Goal: Communication & Community: Ask a question

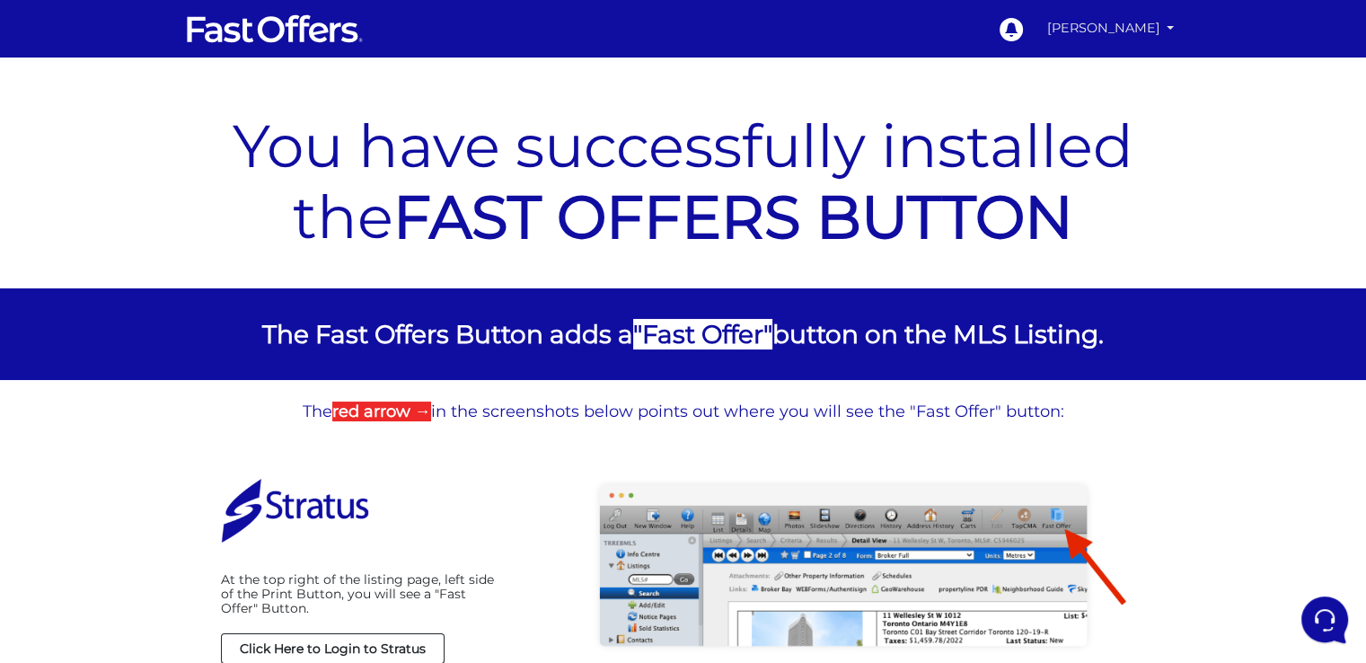
click at [1157, 27] on link "[PERSON_NAME]" at bounding box center [1111, 28] width 142 height 35
click at [842, 101] on div "You have successfully installed the FAST OFFERS BUTTON" at bounding box center [683, 186] width 970 height 205
click at [1131, 22] on link "[PERSON_NAME]" at bounding box center [1111, 28] width 142 height 35
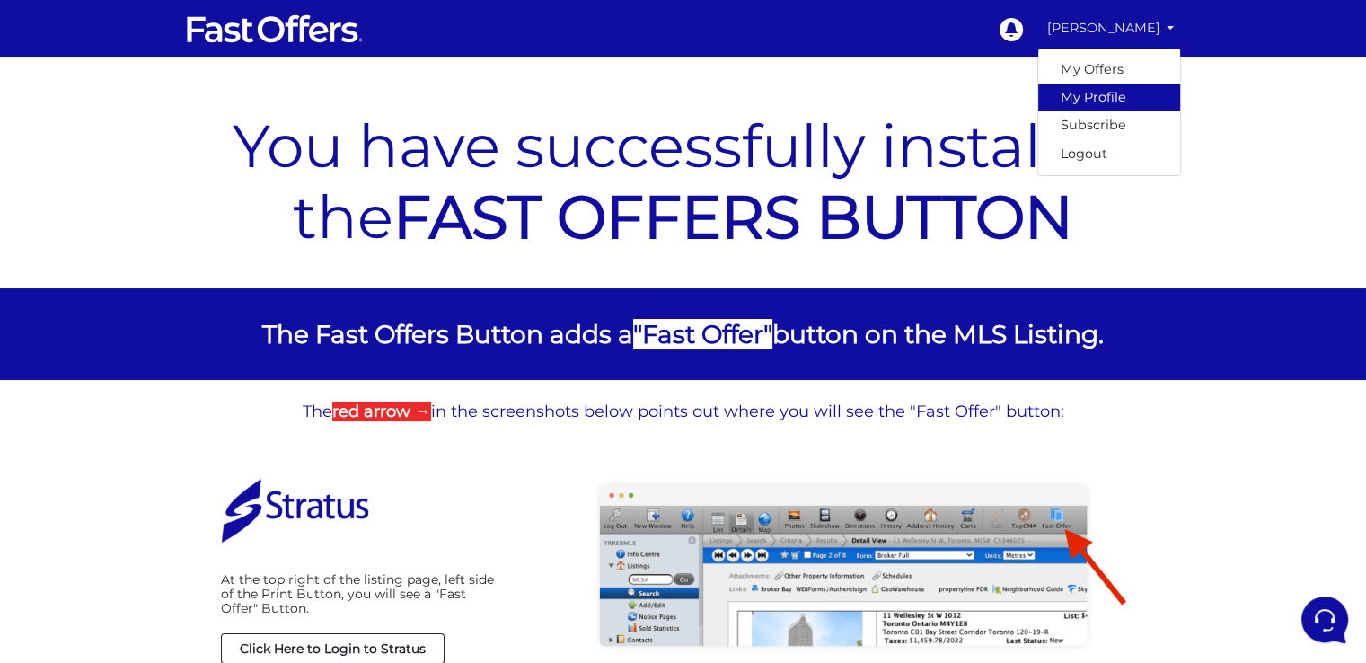
click at [1103, 98] on link "My Profile" at bounding box center [1109, 98] width 142 height 28
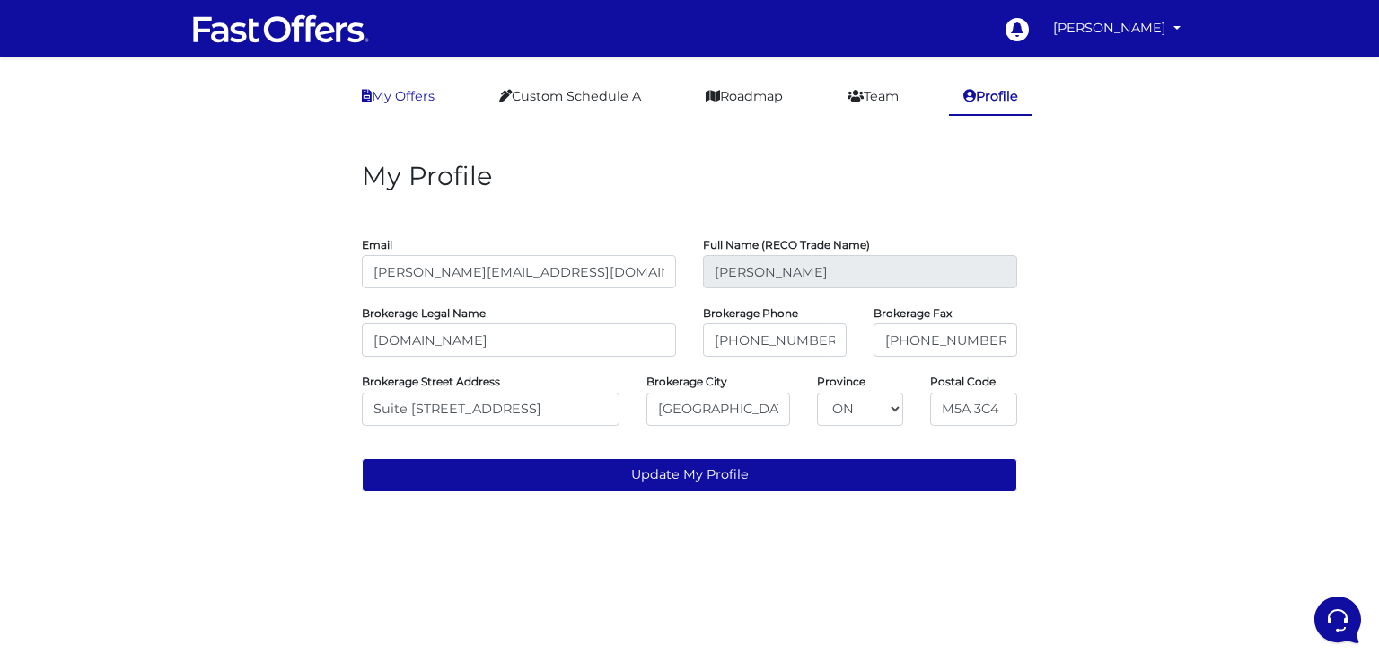
click at [409, 93] on link "My Offers" at bounding box center [397, 96] width 101 height 35
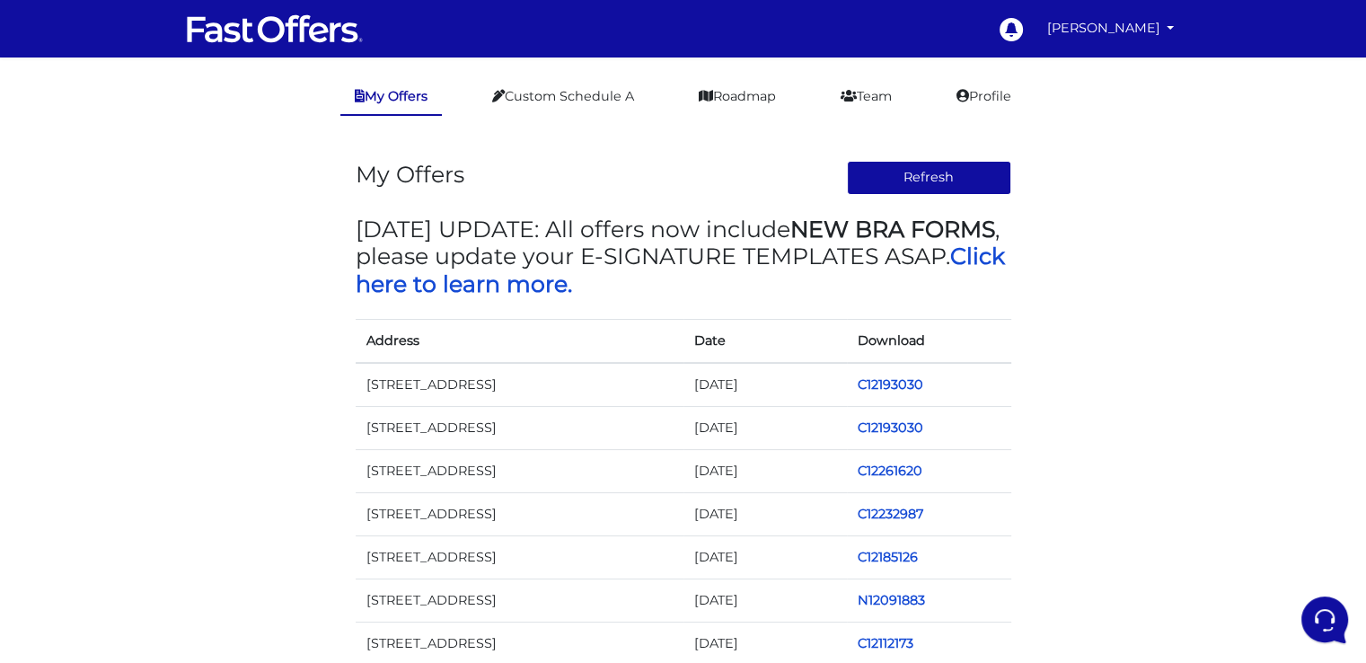
click at [303, 34] on img at bounding box center [275, 29] width 180 height 34
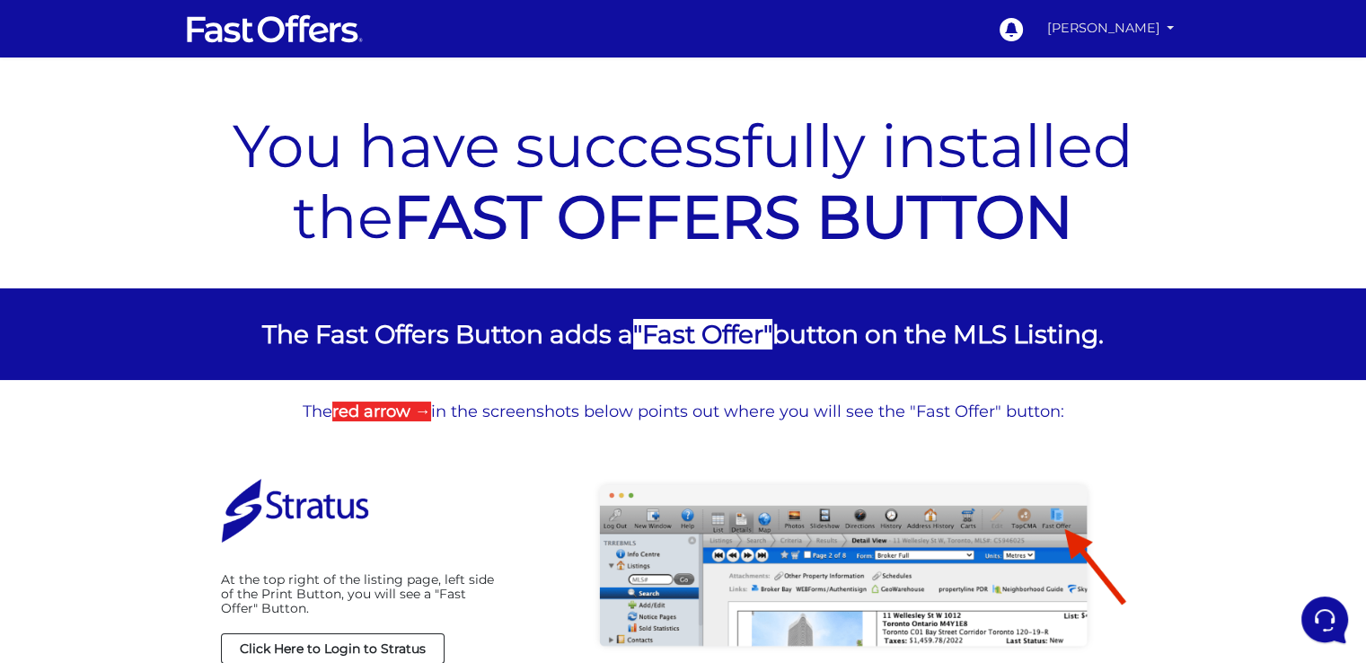
click at [1167, 24] on link "[PERSON_NAME]" at bounding box center [1111, 28] width 142 height 35
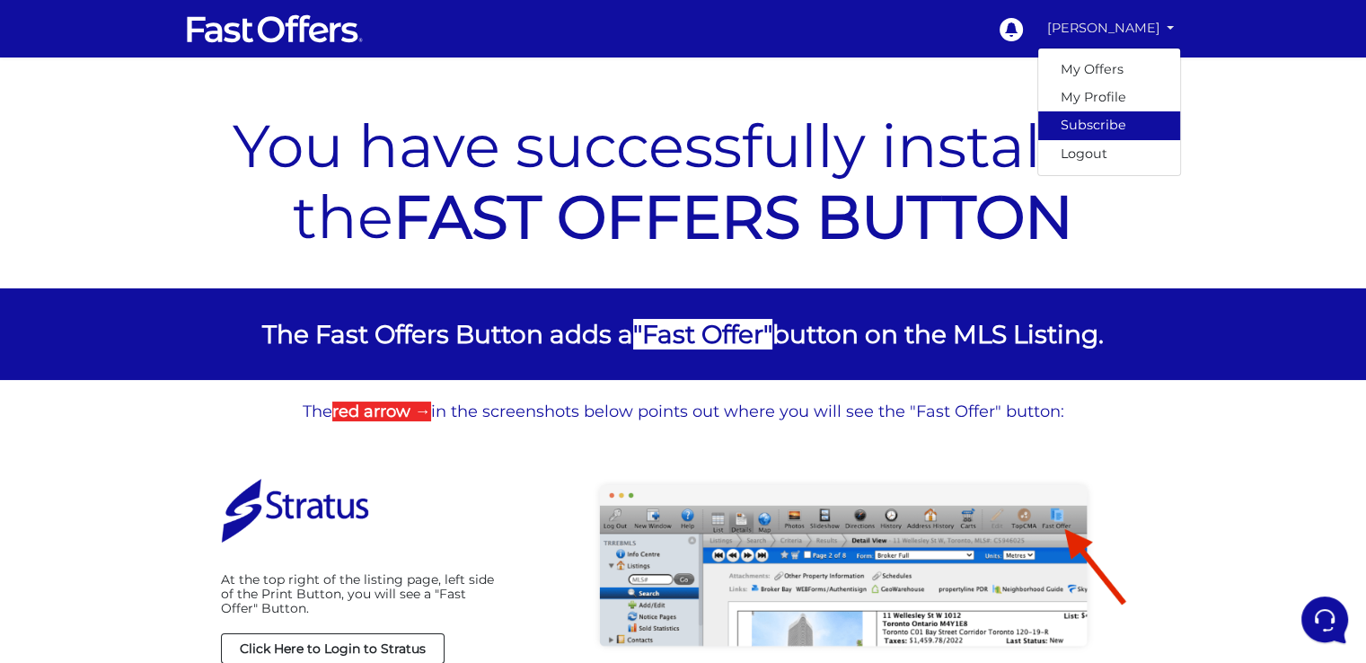
click at [1092, 126] on link "Subscribe" at bounding box center [1109, 125] width 142 height 28
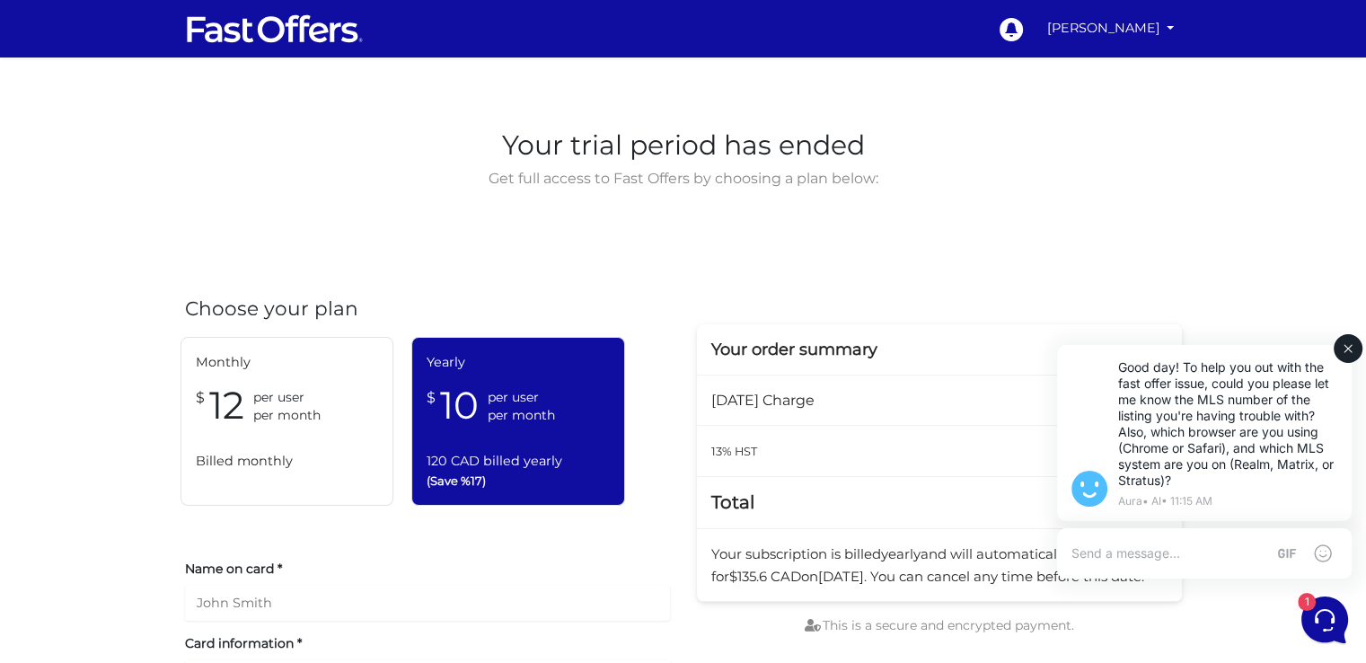
click at [1137, 552] on textarea at bounding box center [1168, 553] width 194 height 16
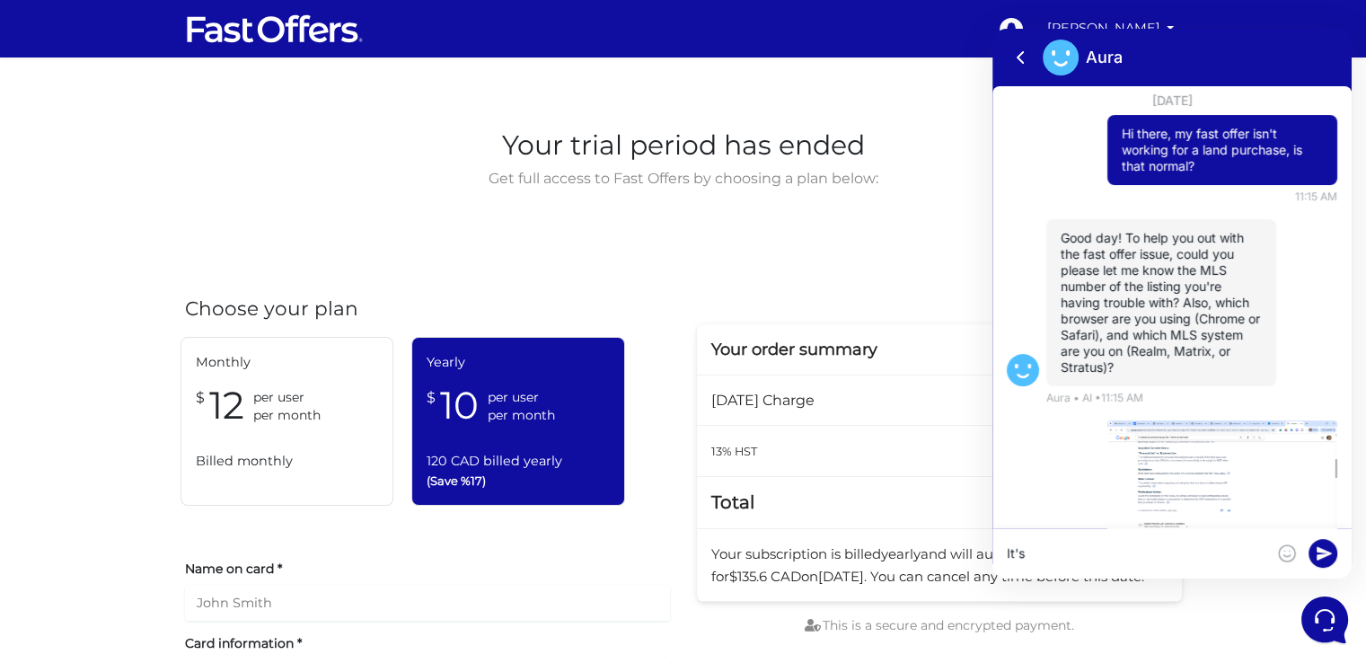
scroll to position [56, 0]
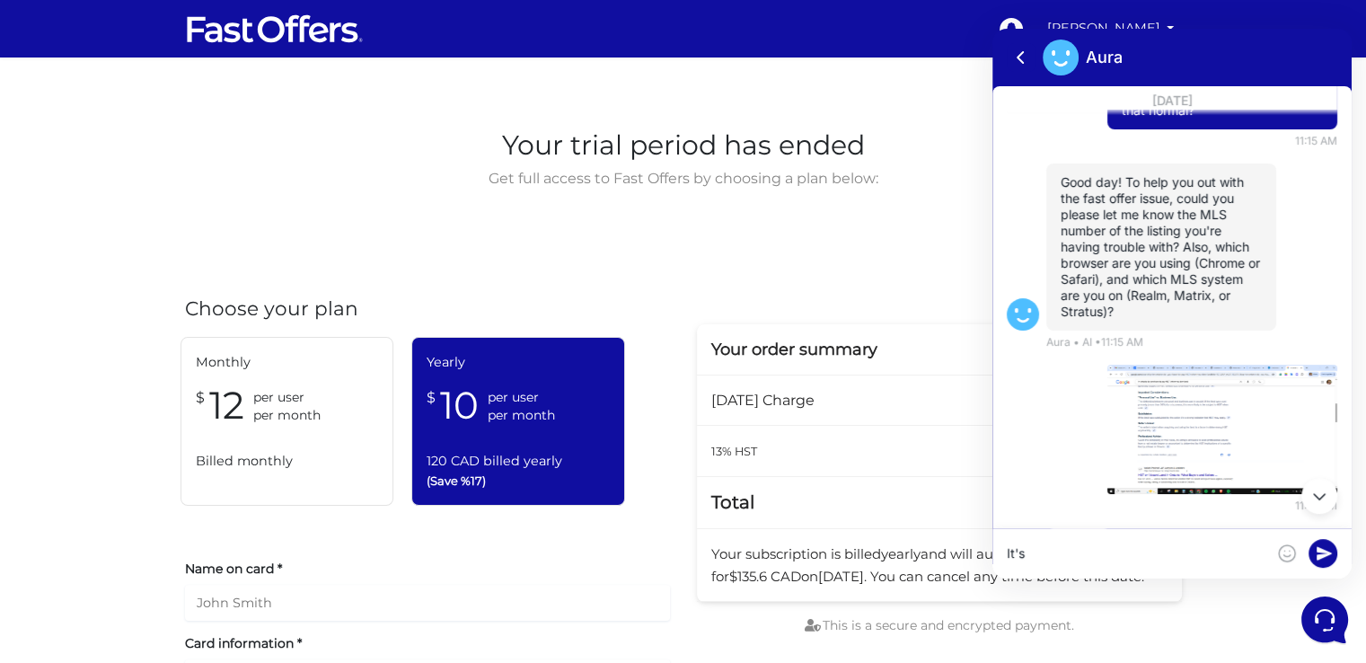
click at [1033, 553] on textarea "It's" at bounding box center [1136, 553] width 259 height 16
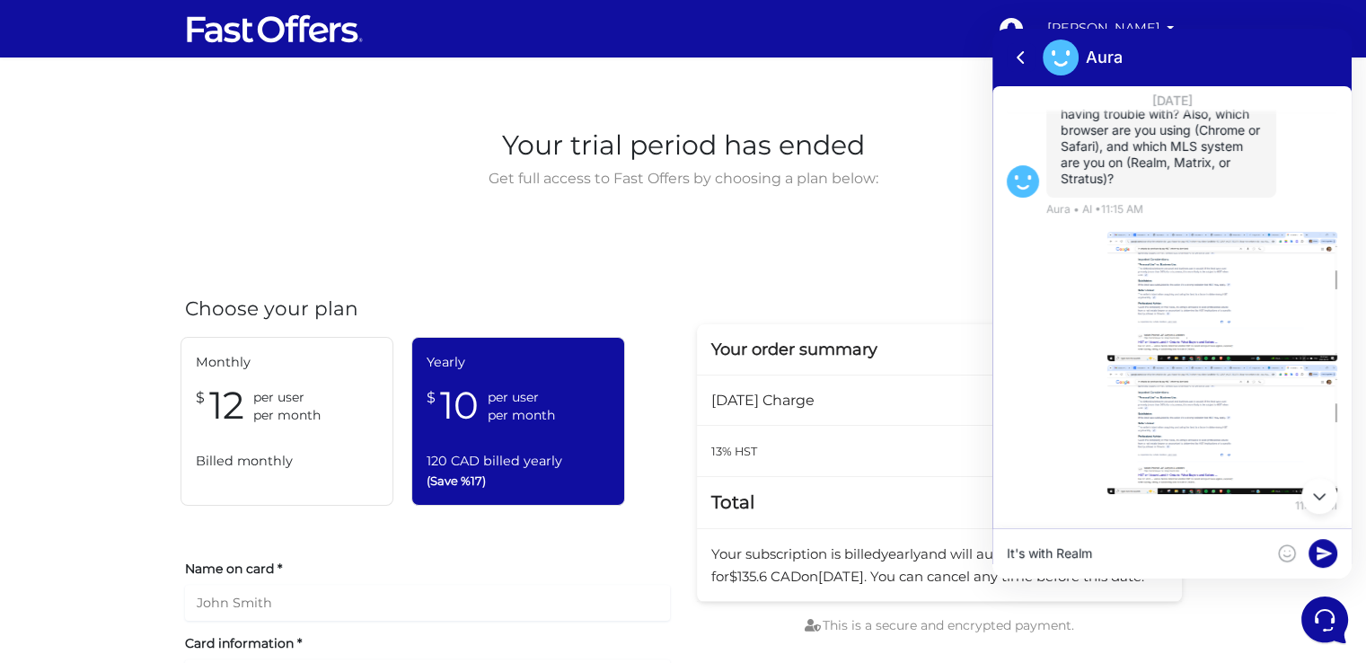
type textarea "It's with Realm"
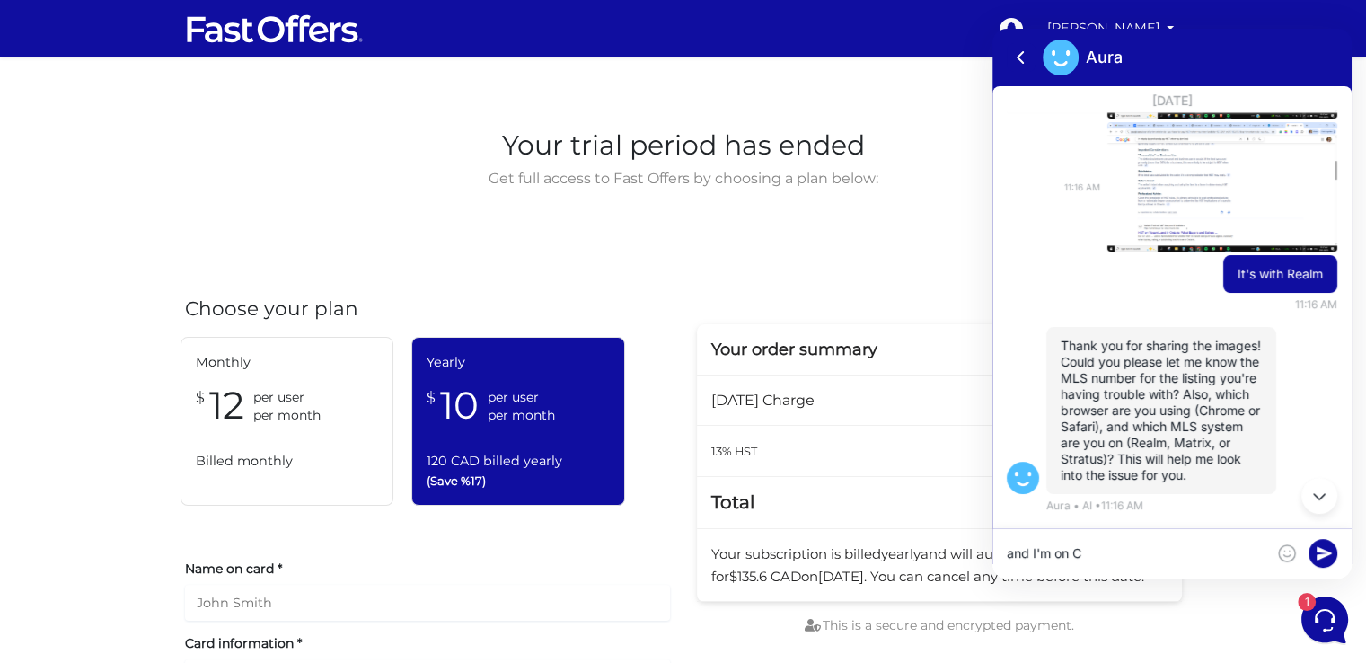
scroll to position [488, 0]
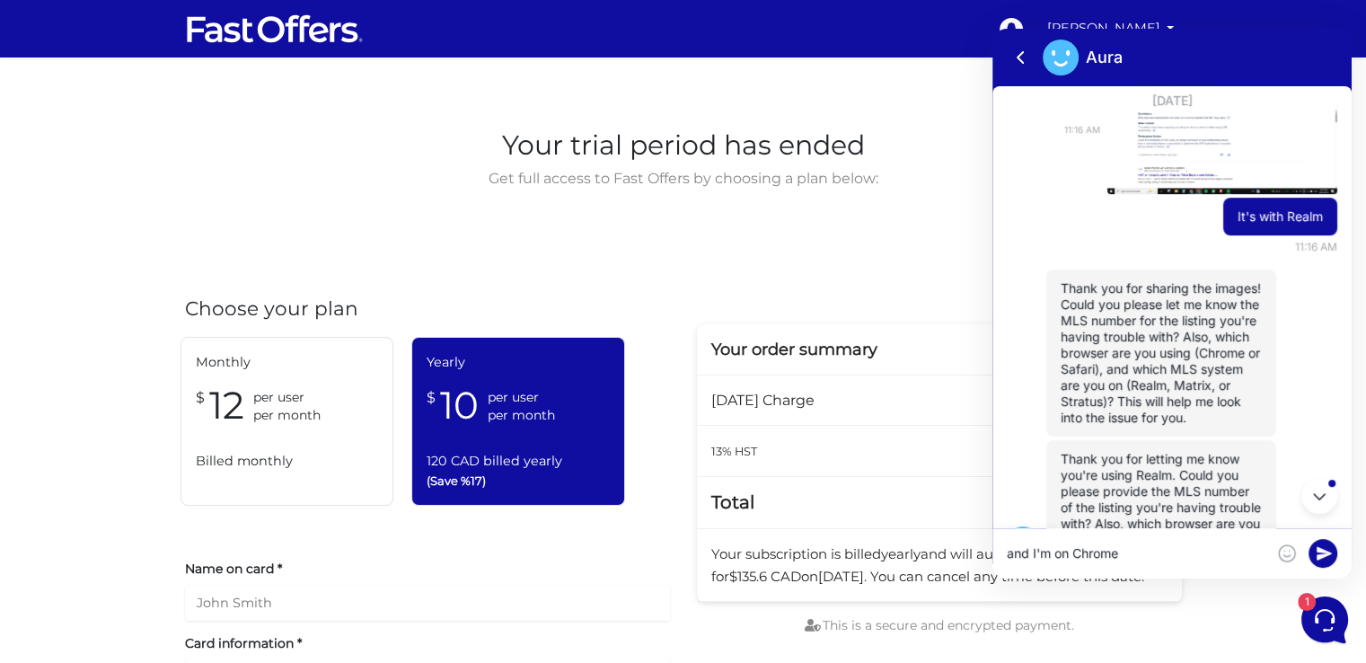
type textarea "and I'm on Chrome"
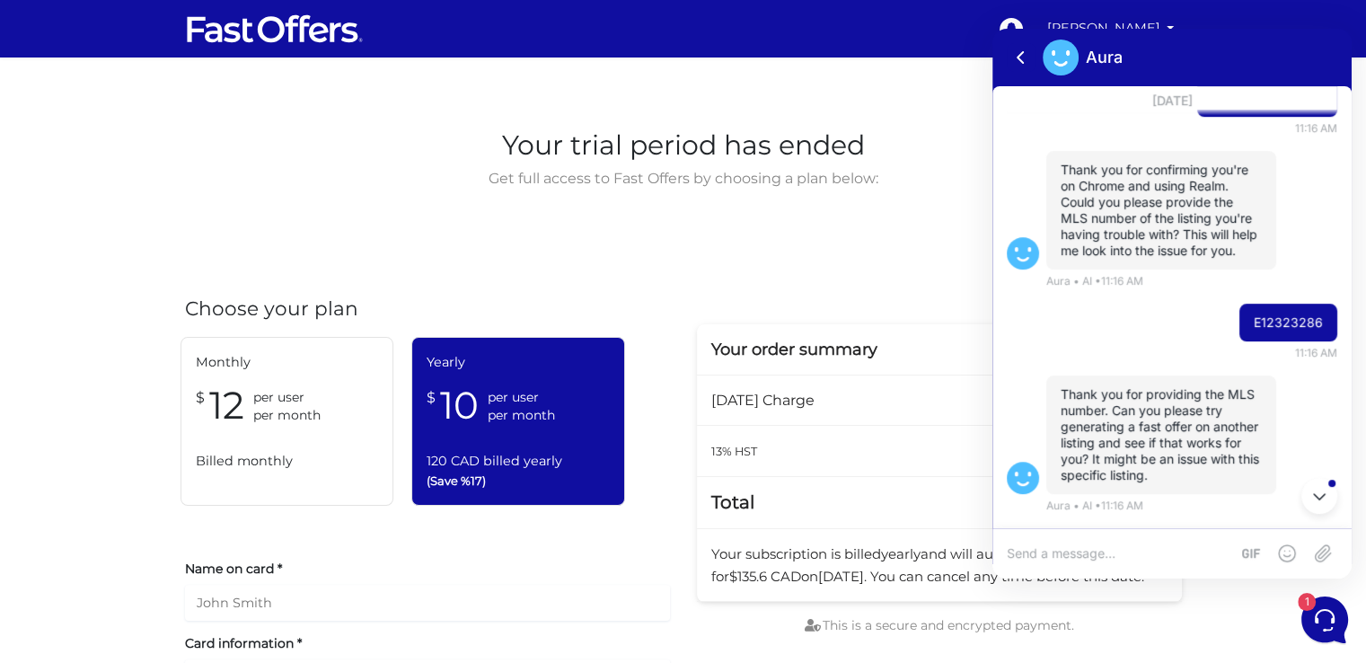
scroll to position [118, 0]
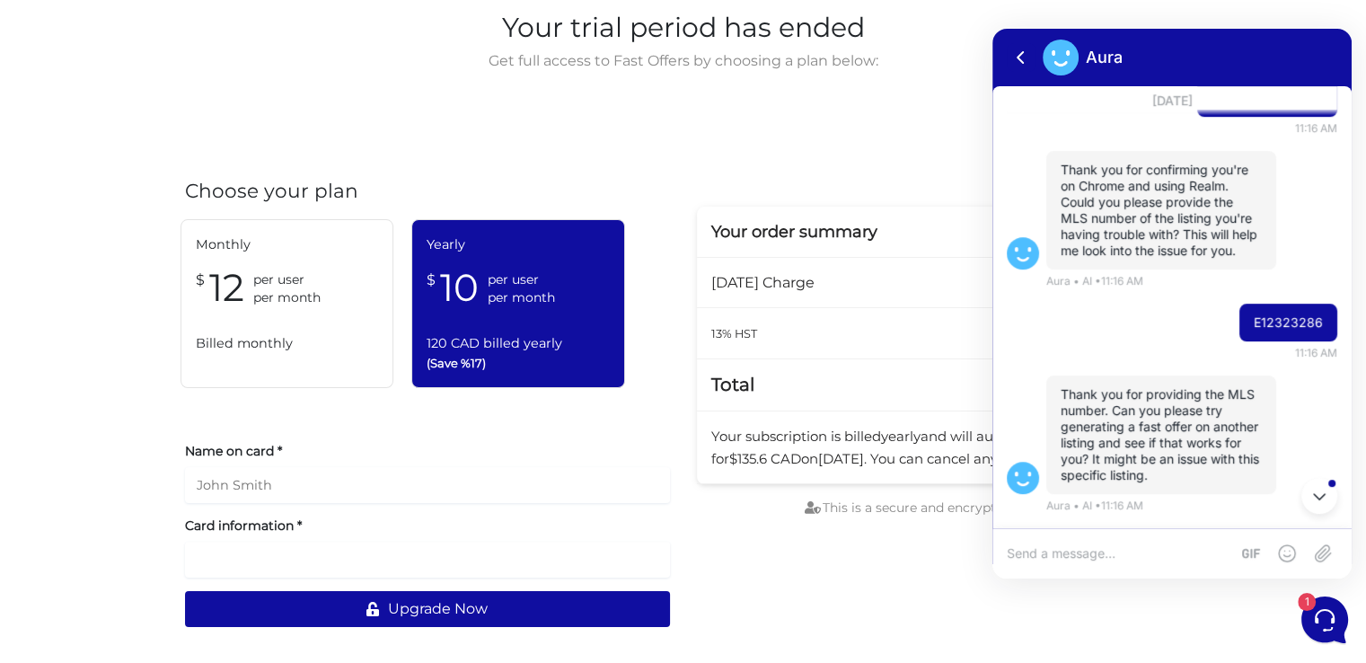
click at [1132, 556] on textarea at bounding box center [1118, 553] width 223 height 16
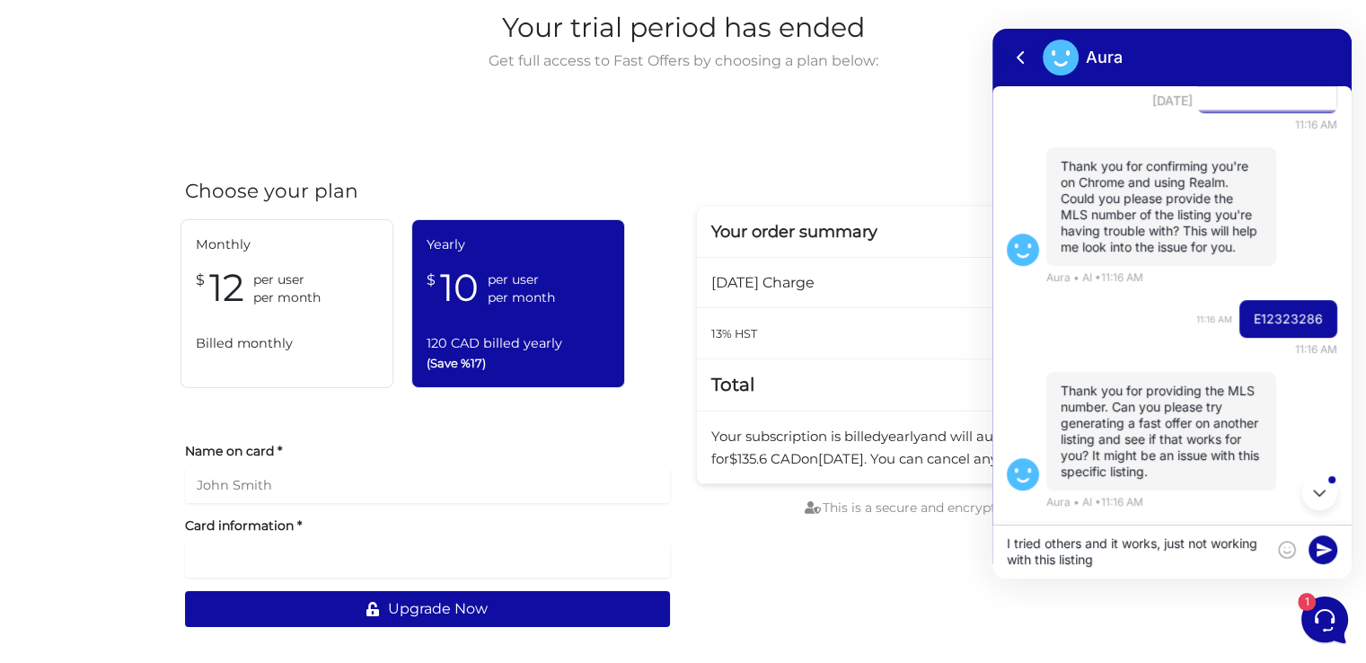
type textarea "I tried others and it works, just not working with this listing"
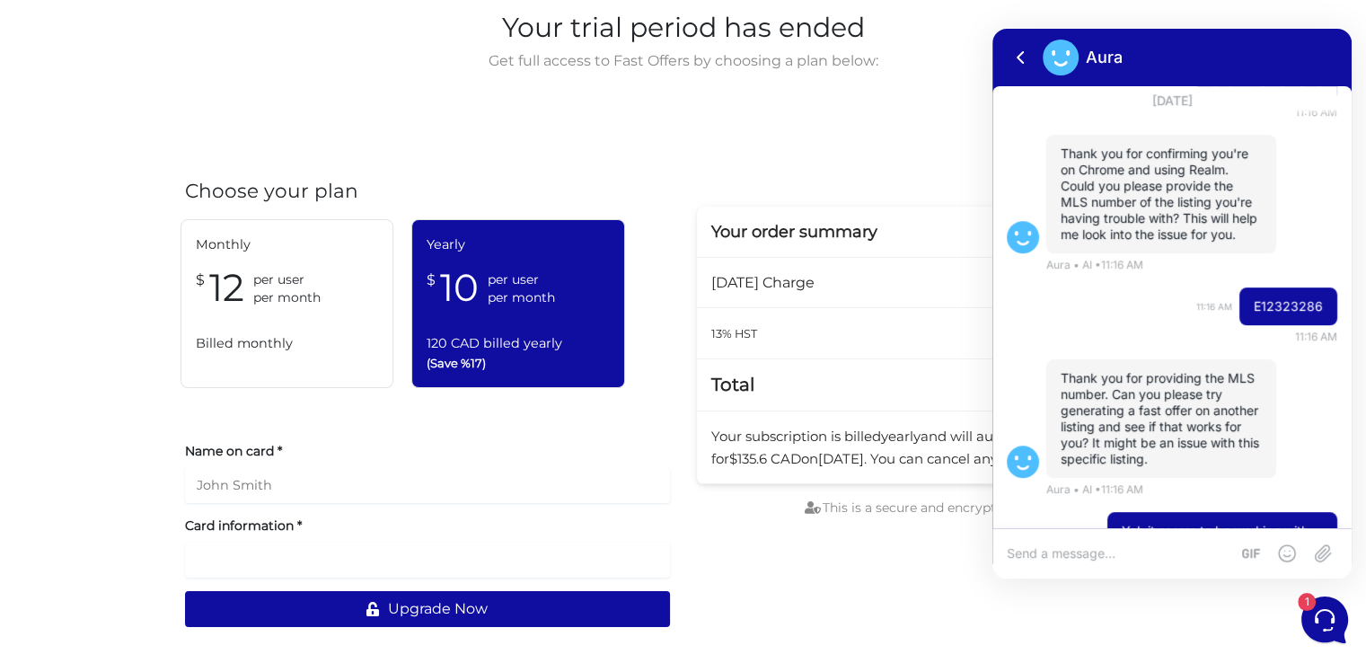
scroll to position [1210, 0]
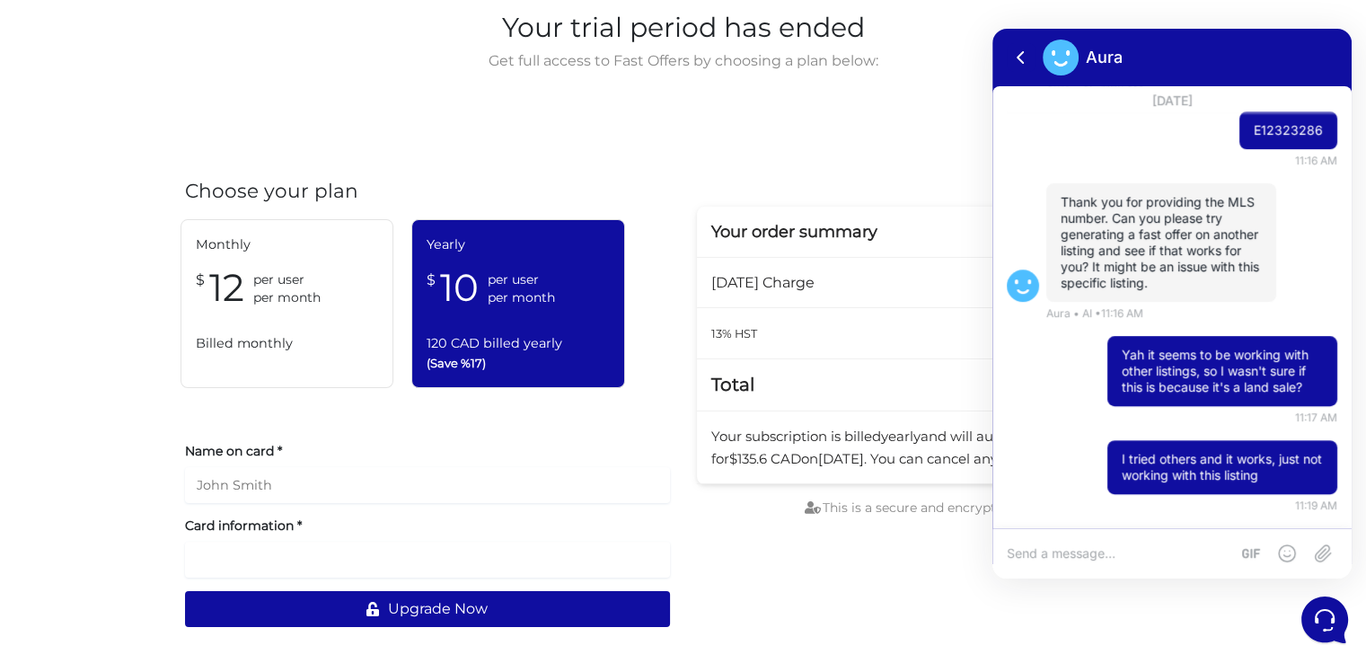
click at [1074, 555] on textarea at bounding box center [1118, 553] width 223 height 16
type textarea "I guess you're gone?"
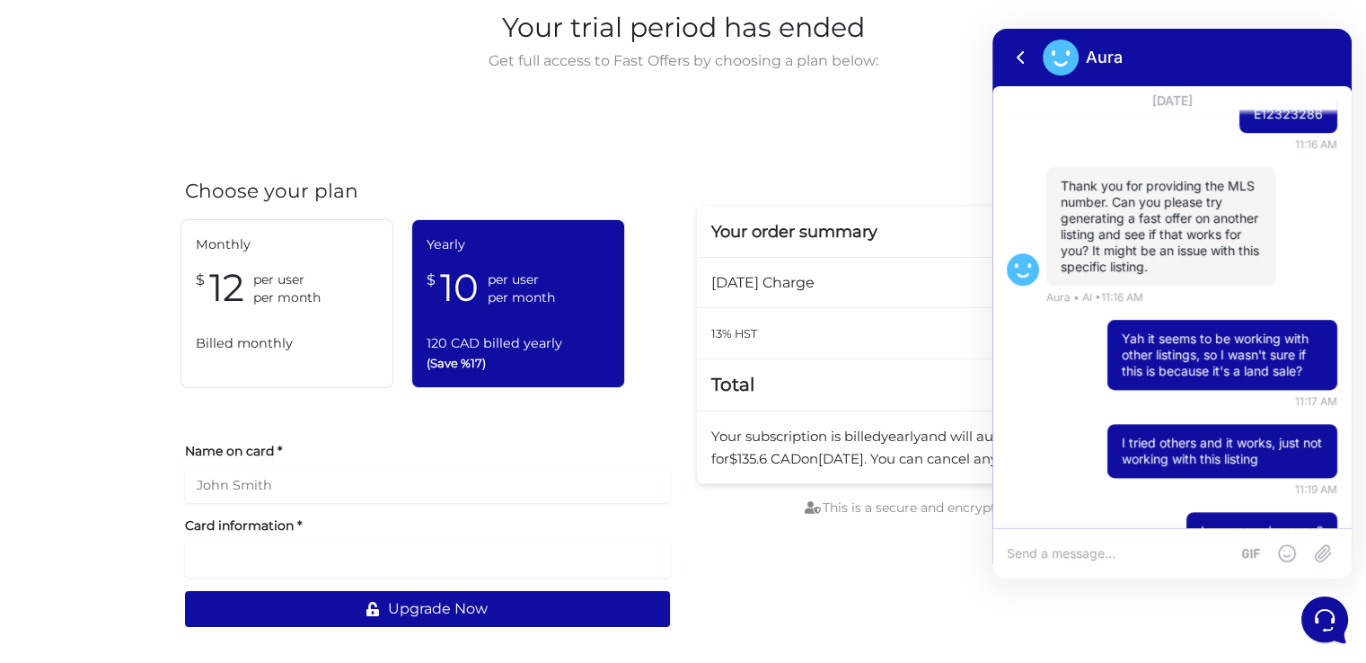
scroll to position [1282, 0]
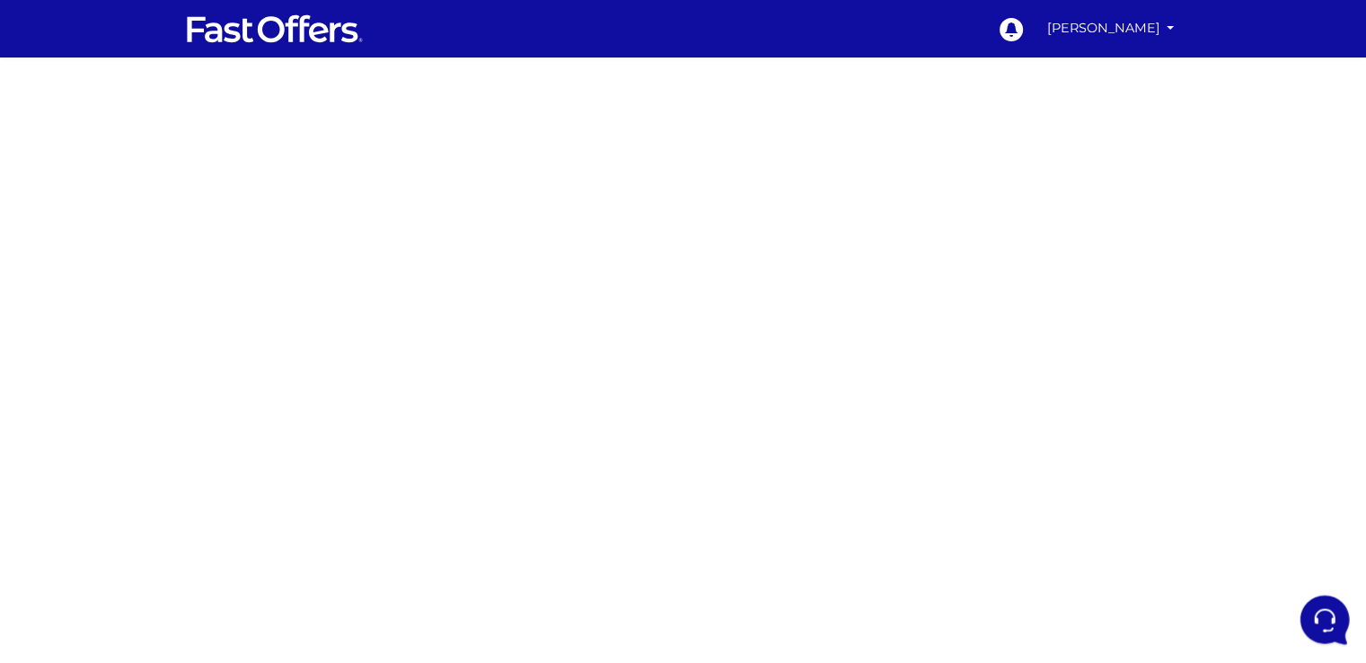
click at [1322, 619] on icon at bounding box center [1322, 617] width 47 height 47
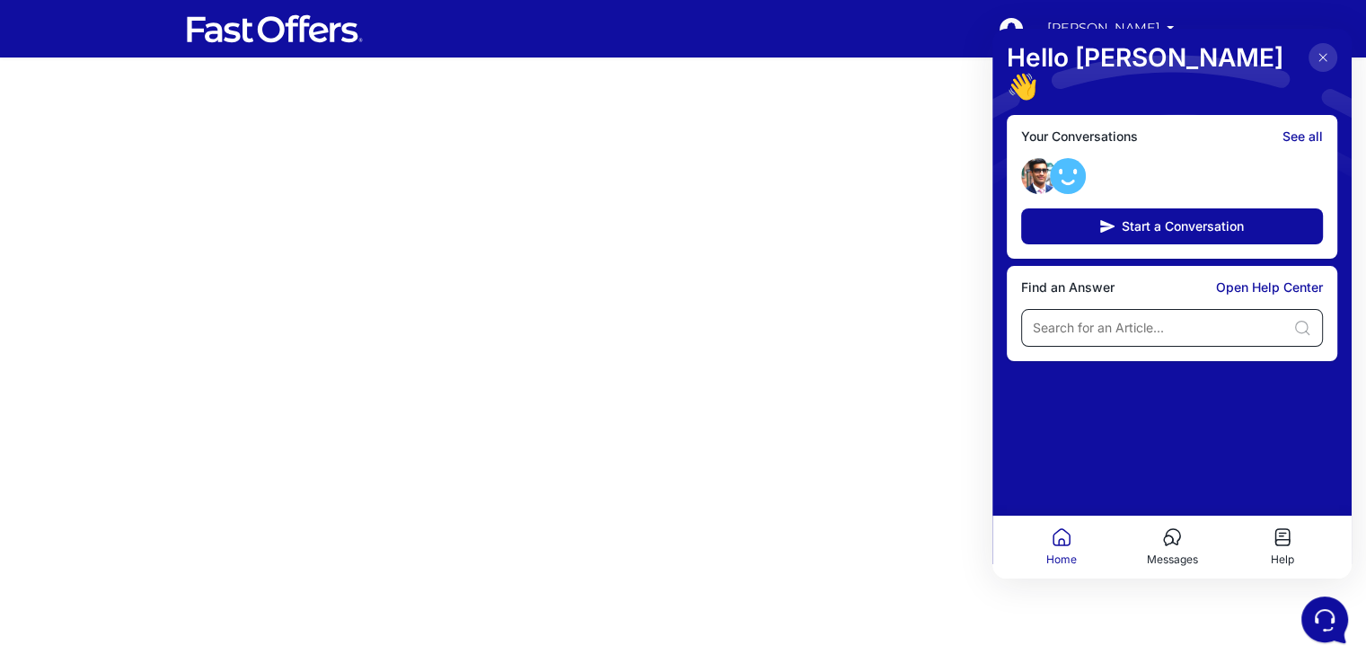
click at [1133, 319] on input at bounding box center [1159, 328] width 253 height 18
type input "d"
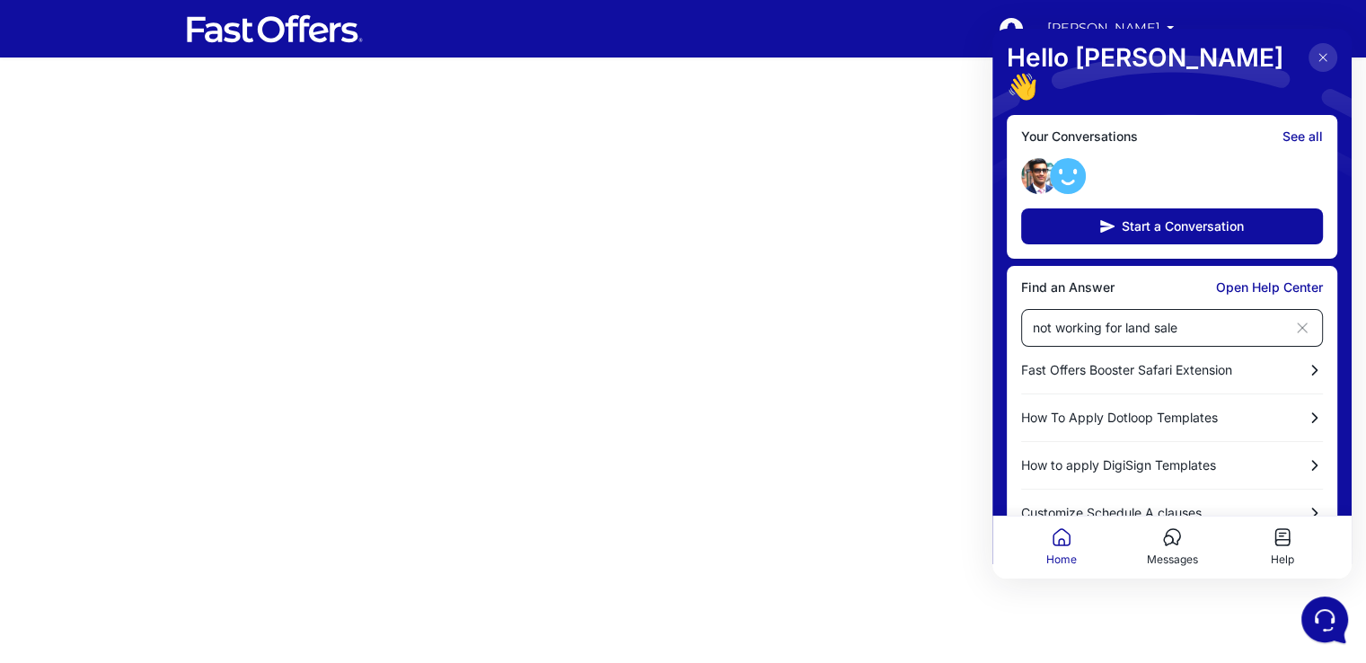
type input "not working for land sale"
click at [1306, 319] on icon at bounding box center [1302, 328] width 18 height 18
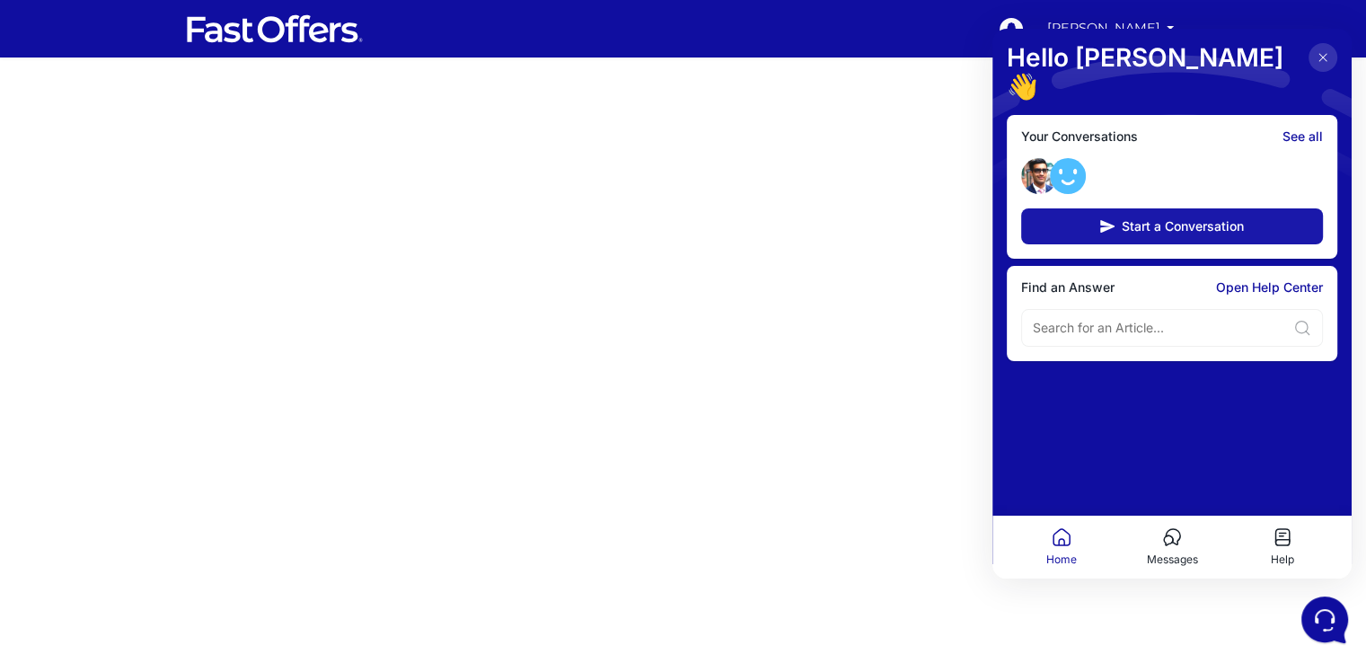
click at [1143, 219] on span "Start a Conversation" at bounding box center [1182, 226] width 122 height 14
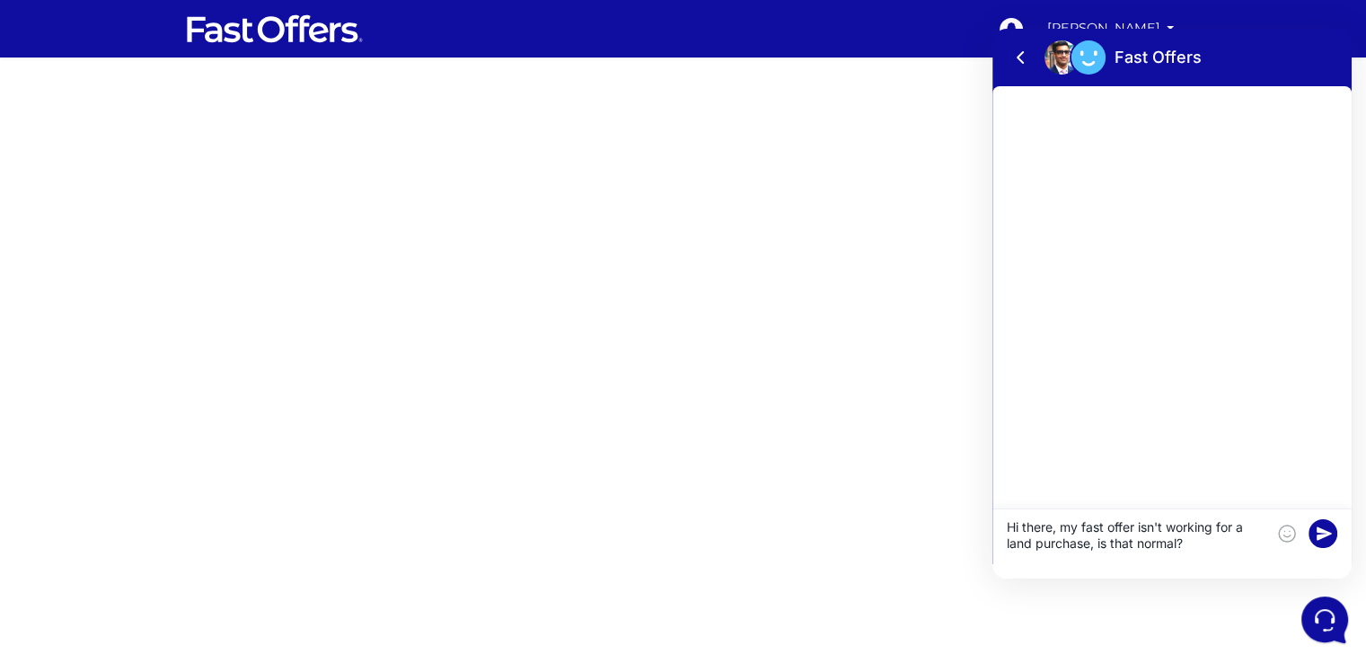
type textarea "Hi there, my fast offer isn't working for a land purchase, is that normal?"
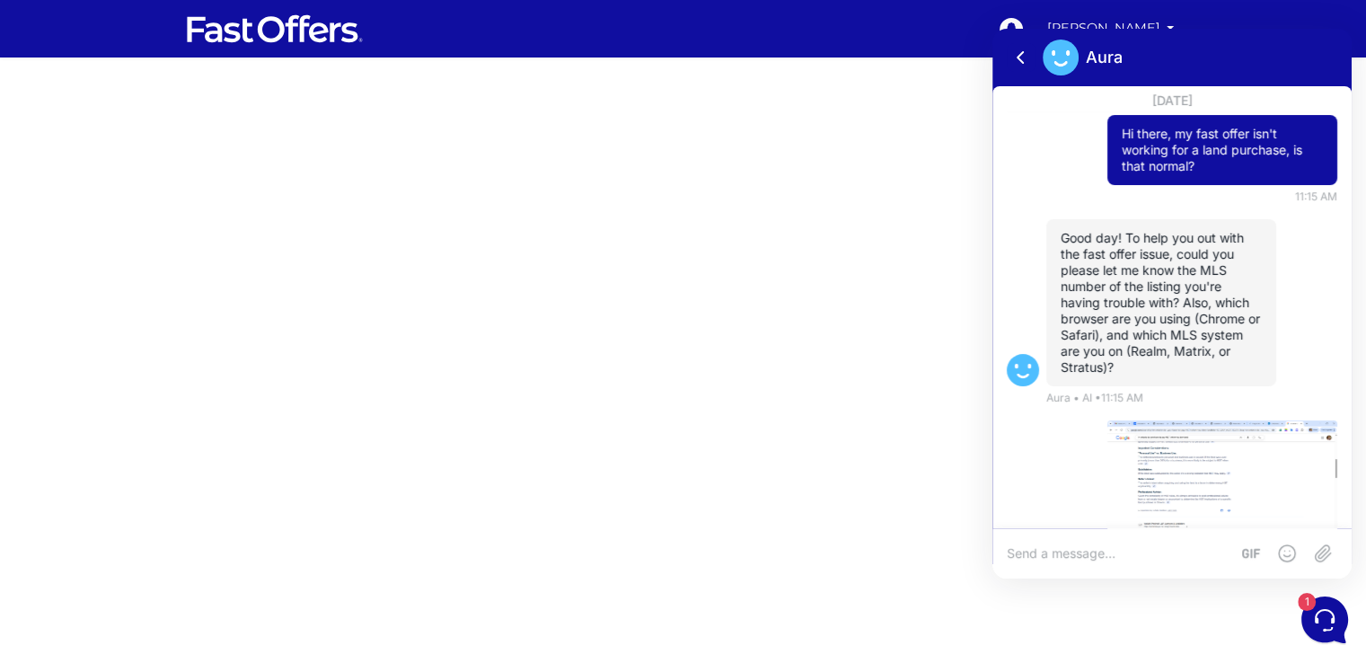
scroll to position [794, 0]
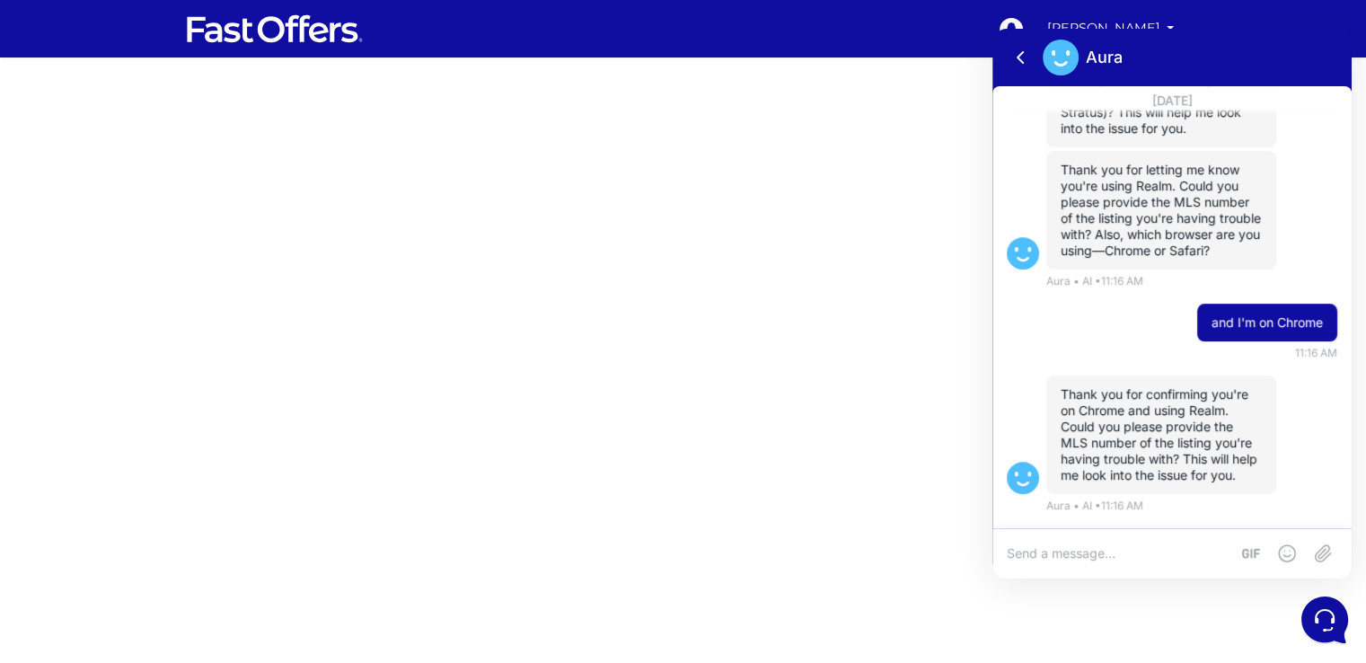
click at [1065, 553] on textarea at bounding box center [1118, 553] width 223 height 16
paste textarea "E12323286"
type textarea "E12323286"
click at [1318, 550] on icon at bounding box center [1323, 553] width 15 height 13
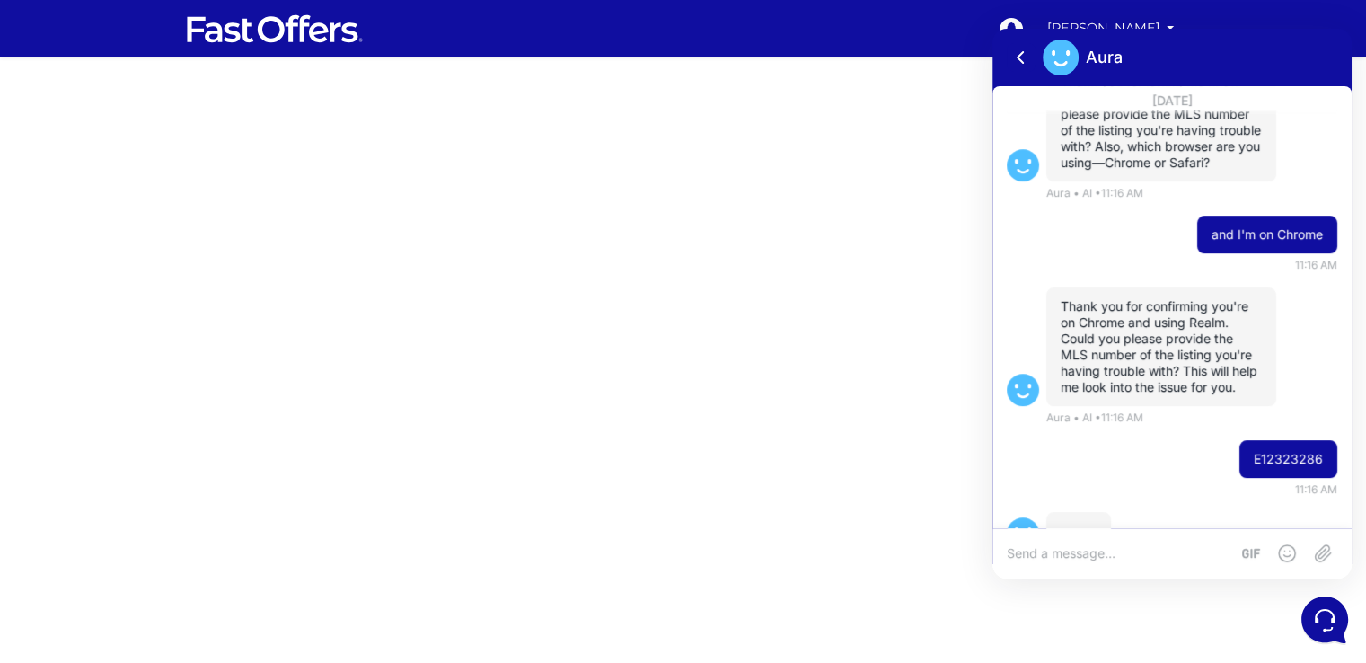
scroll to position [937, 0]
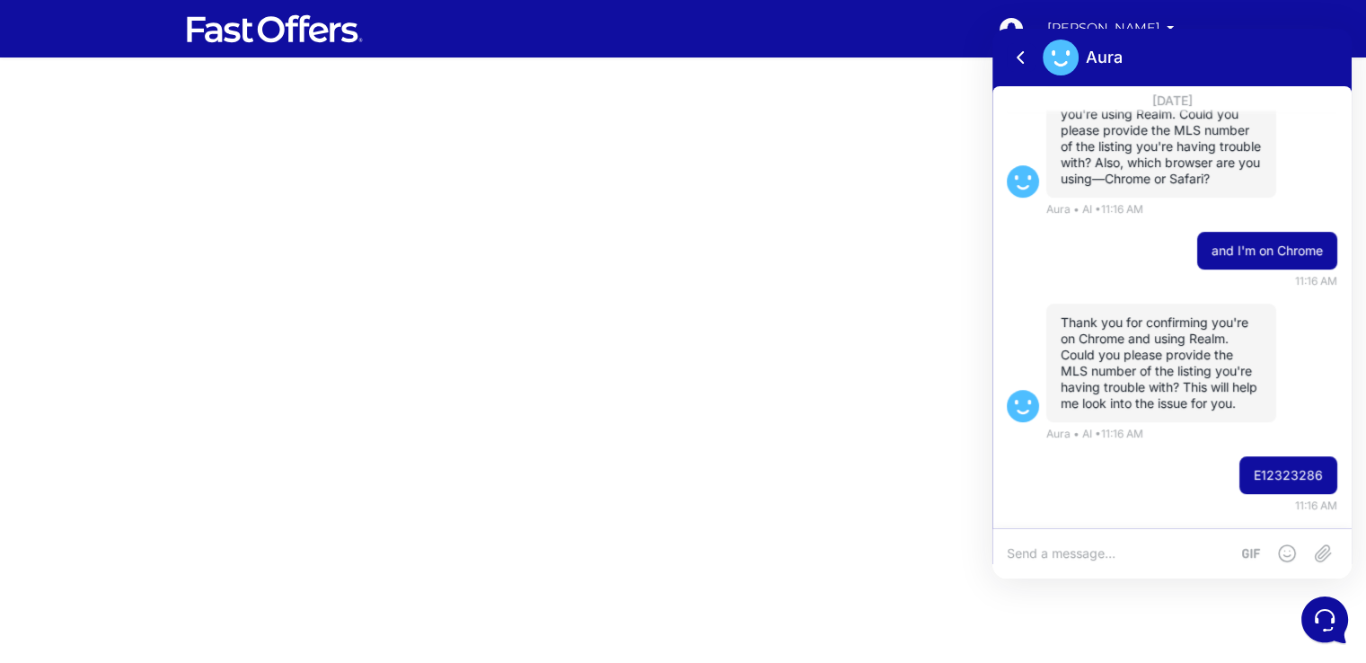
click at [1121, 559] on textarea at bounding box center [1118, 553] width 223 height 16
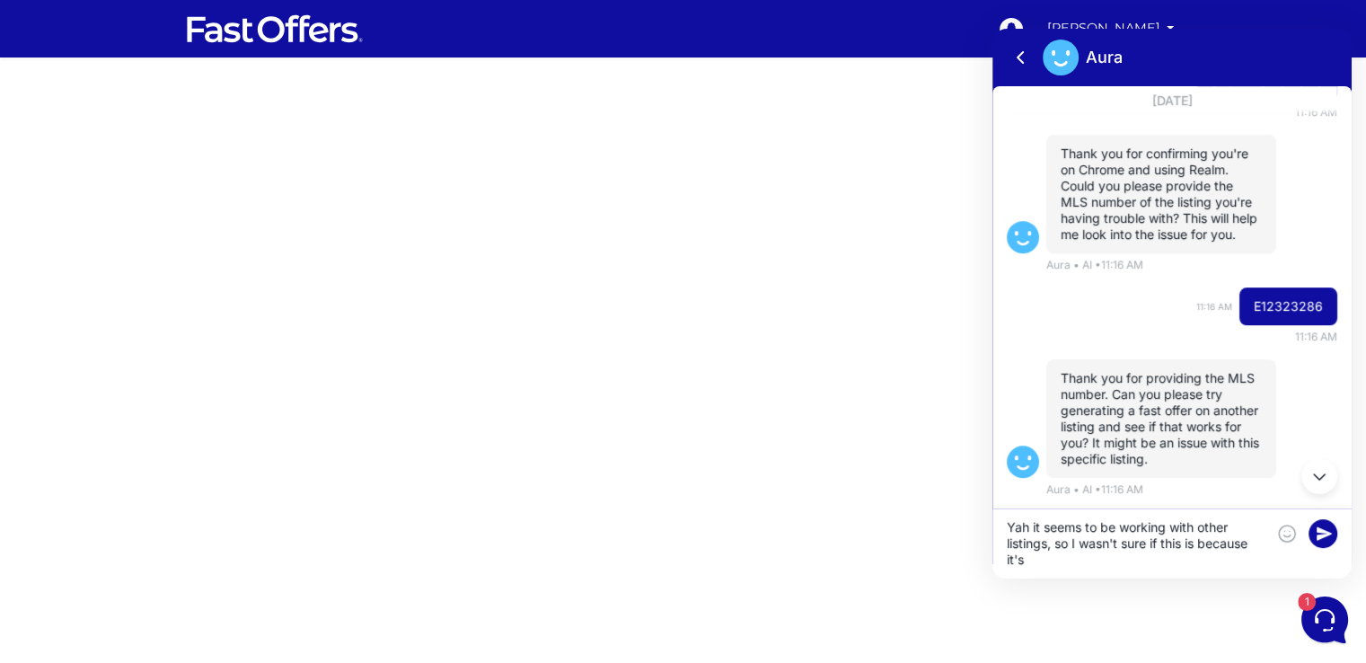
scroll to position [0, 0]
type textarea "Yah it seems to be working with other listings, so I wasn't sure if this is bec…"
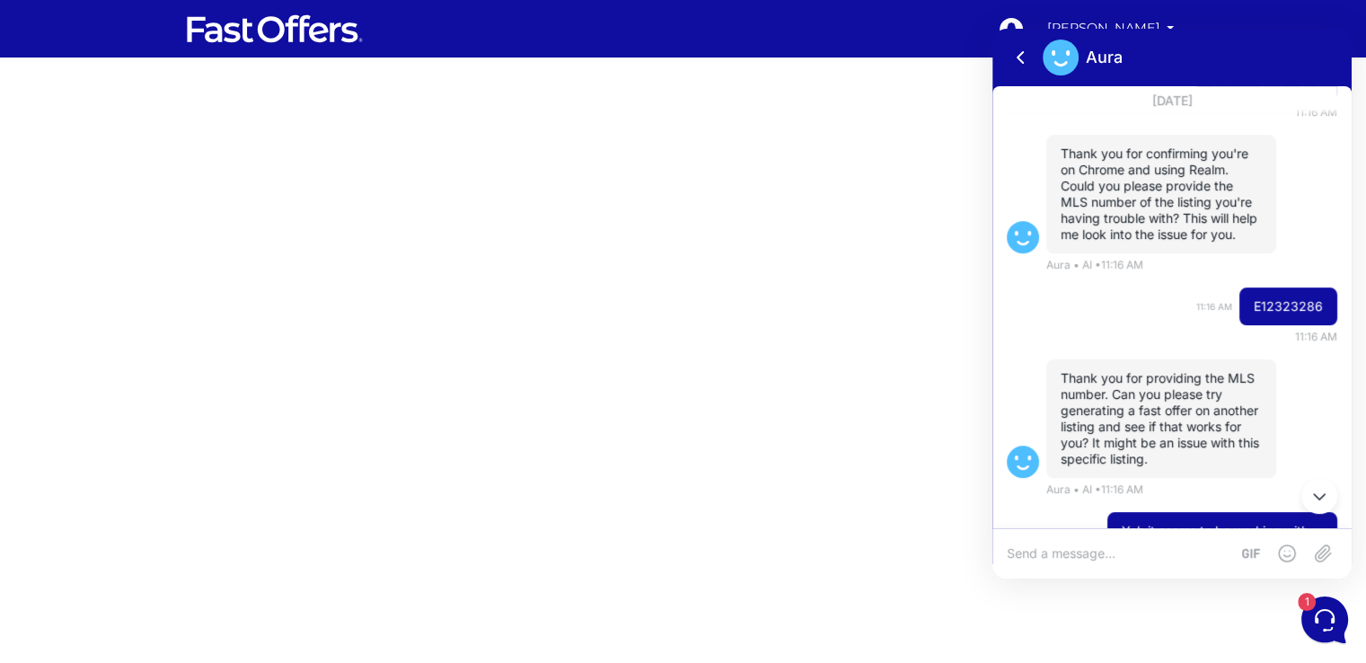
scroll to position [1122, 0]
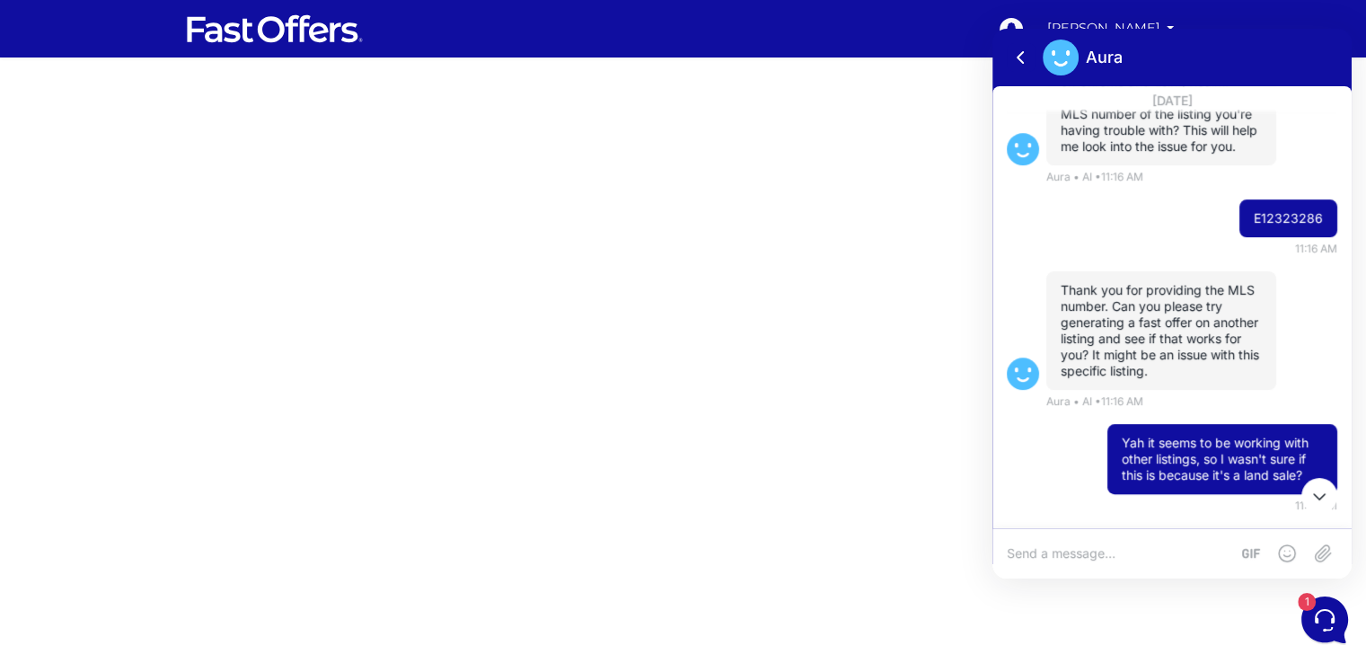
click at [1320, 491] on icon at bounding box center [1319, 496] width 22 height 22
click at [1318, 500] on icon at bounding box center [1319, 496] width 22 height 22
click at [1317, 617] on icon at bounding box center [1322, 617] width 47 height 47
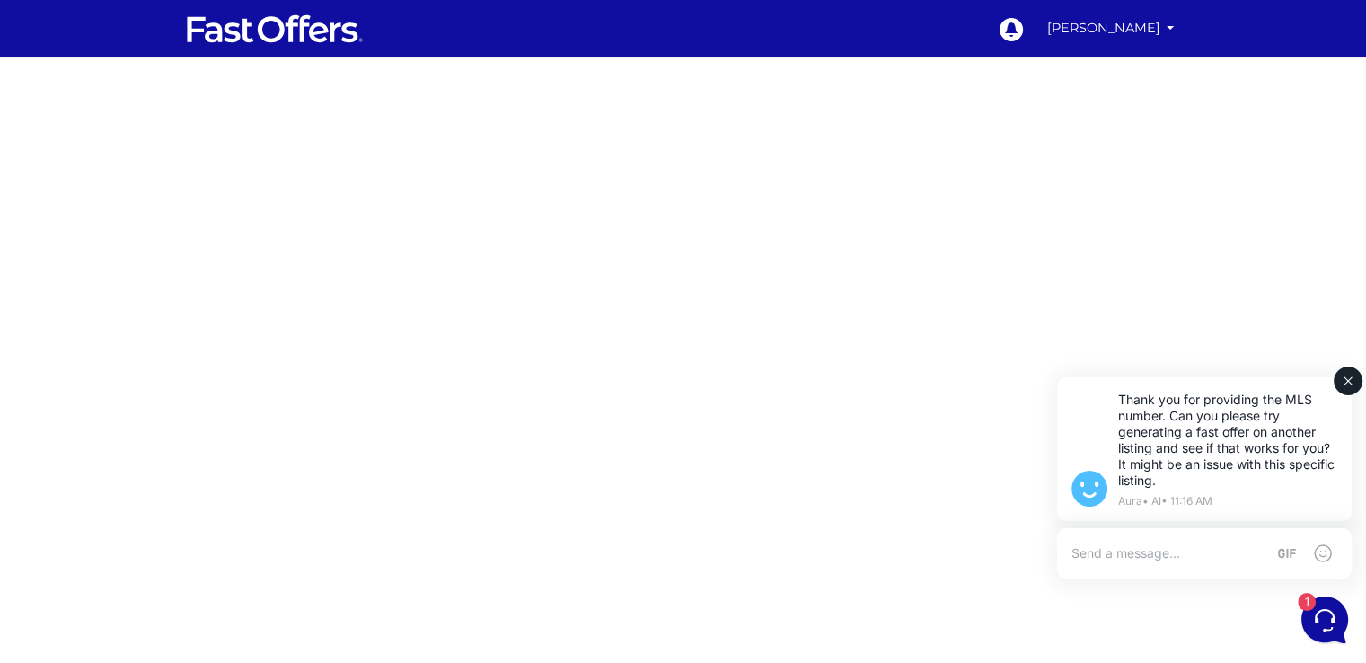
click at [1163, 556] on textarea at bounding box center [1168, 553] width 194 height 16
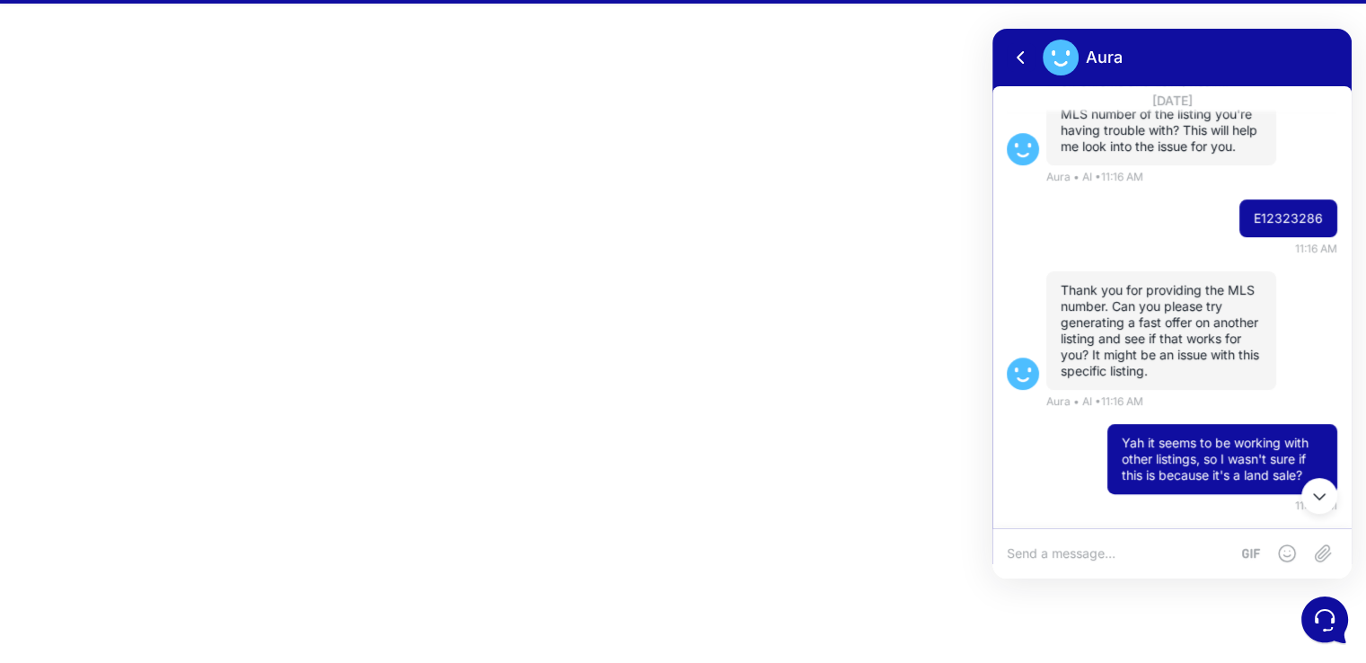
scroll to position [0, 0]
